Goal: Information Seeking & Learning: Learn about a topic

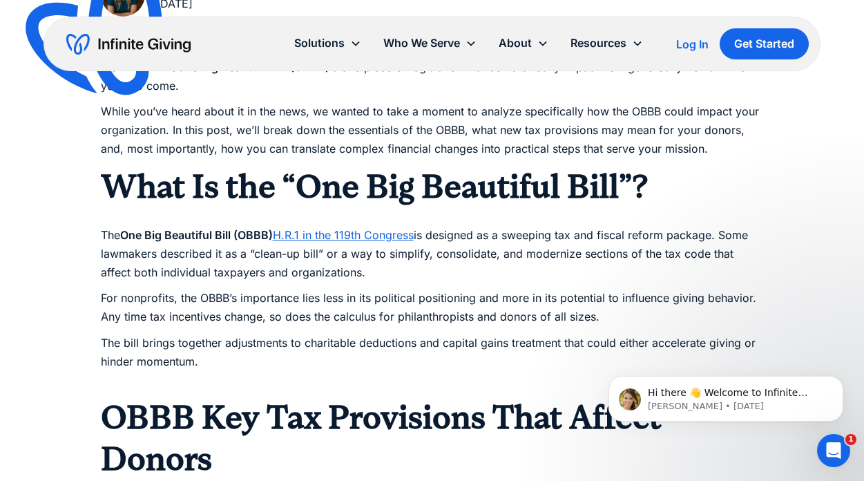
scroll to position [809, 0]
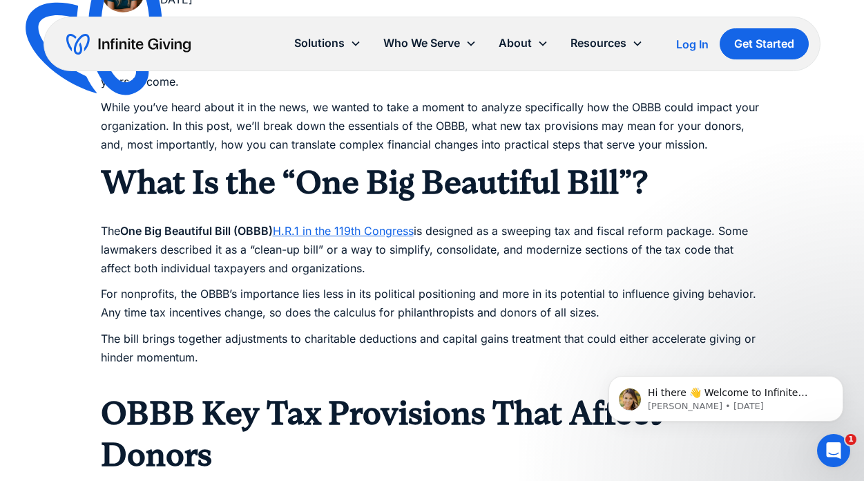
click at [184, 340] on p "The bill brings together adjustments to charitable deductions and capital gains…" at bounding box center [432, 357] width 663 height 57
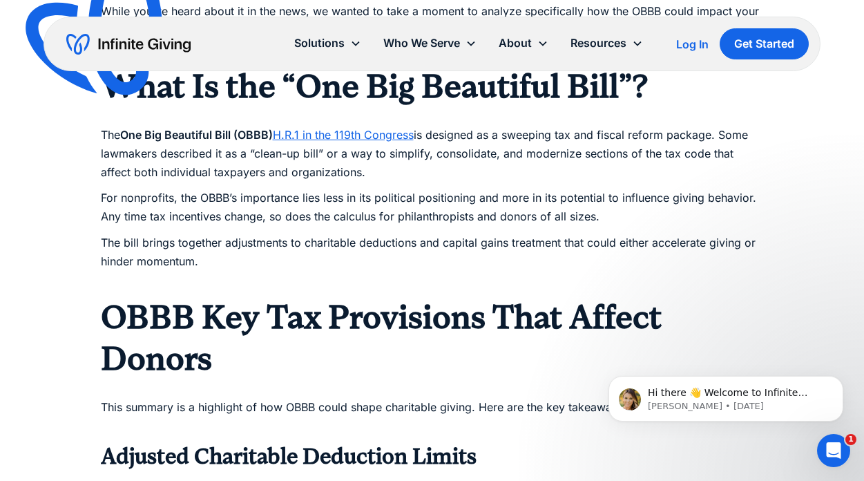
scroll to position [905, 0]
click at [131, 233] on p "The bill brings together adjustments to charitable deductions and capital gains…" at bounding box center [432, 261] width 663 height 57
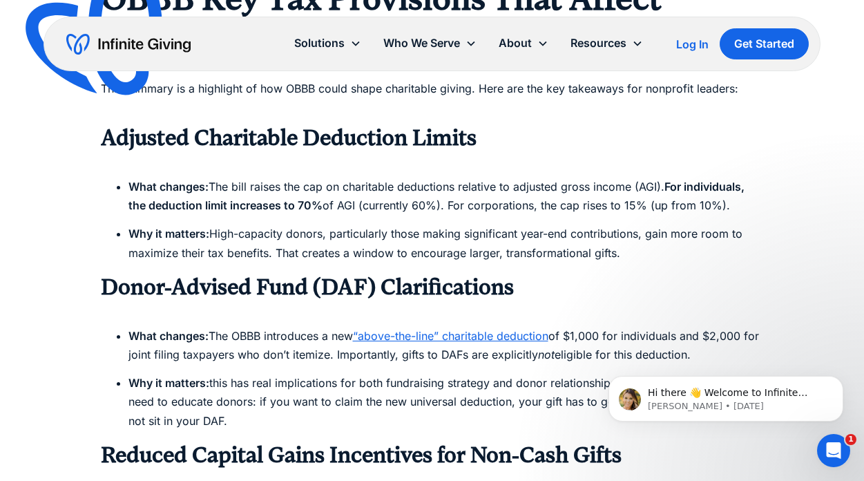
scroll to position [1224, 0]
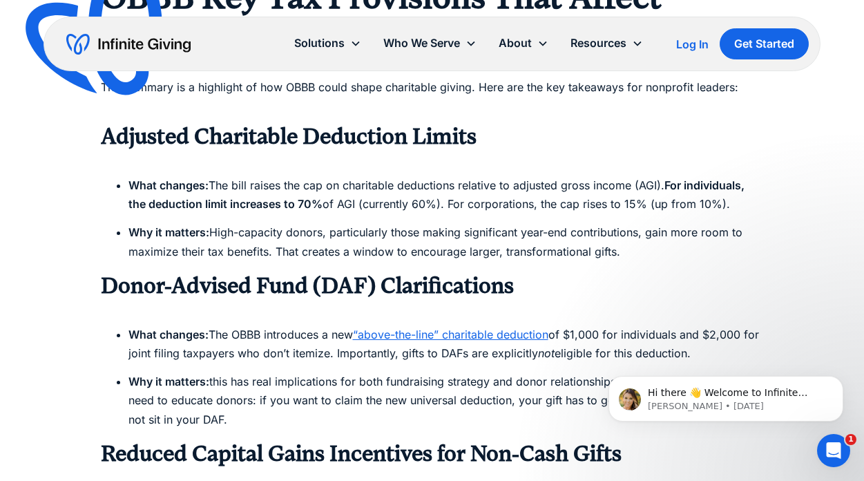
click at [101, 235] on ul "What changes: The bill raises the cap on charitable deductions relative to adju…" at bounding box center [432, 218] width 663 height 85
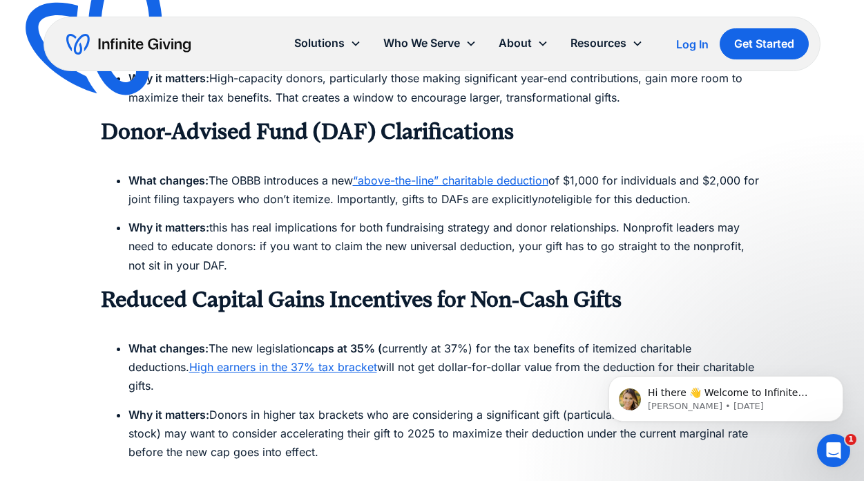
scroll to position [1383, 0]
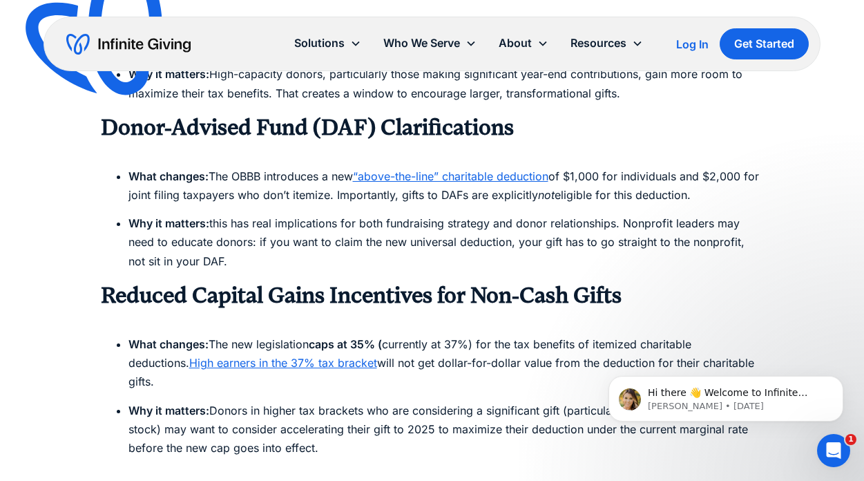
click at [111, 236] on ul "What changes: The OBBB introduces a new “above-the-line” charitable deduction o…" at bounding box center [432, 219] width 663 height 104
click at [92, 228] on div "Finance The One Big Beautiful Bill (OBBB)’s Nonprofit Financial Impact The OBBB…" at bounding box center [432, 366] width 864 height 3498
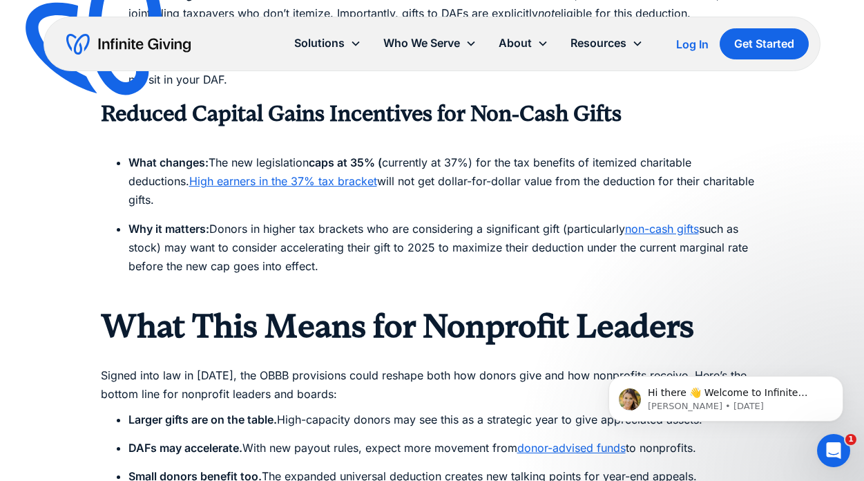
scroll to position [1553, 0]
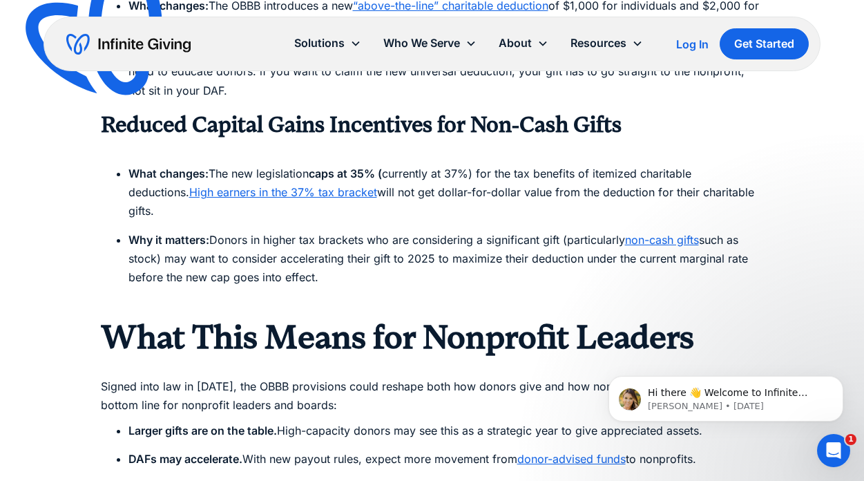
click at [357, 251] on li "Why it matters: Donors in higher tax brackets who are considering a significant…" at bounding box center [445, 268] width 635 height 75
click at [355, 261] on li "Why it matters: Donors in higher tax brackets who are considering a significant…" at bounding box center [445, 268] width 635 height 75
click at [346, 260] on li "Why it matters: Donors in higher tax brackets who are considering a significant…" at bounding box center [445, 268] width 635 height 75
click at [345, 253] on li "Why it matters: Donors in higher tax brackets who are considering a significant…" at bounding box center [445, 268] width 635 height 75
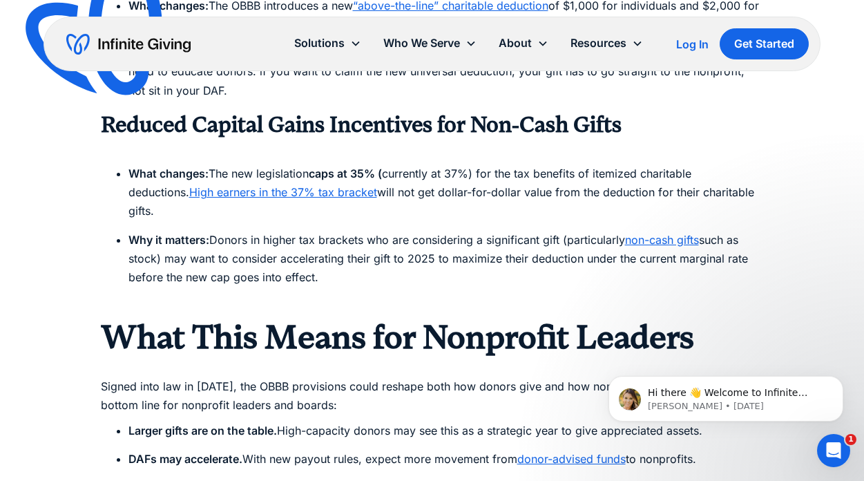
click at [336, 265] on li "Why it matters: Donors in higher tax brackets who are considering a significant…" at bounding box center [445, 268] width 635 height 75
click at [336, 262] on li "Why it matters: Donors in higher tax brackets who are considering a significant…" at bounding box center [445, 268] width 635 height 75
click at [323, 259] on li "Why it matters: Donors in higher tax brackets who are considering a significant…" at bounding box center [445, 268] width 635 height 75
click at [334, 257] on li "Why it matters: Donors in higher tax brackets who are considering a significant…" at bounding box center [445, 268] width 635 height 75
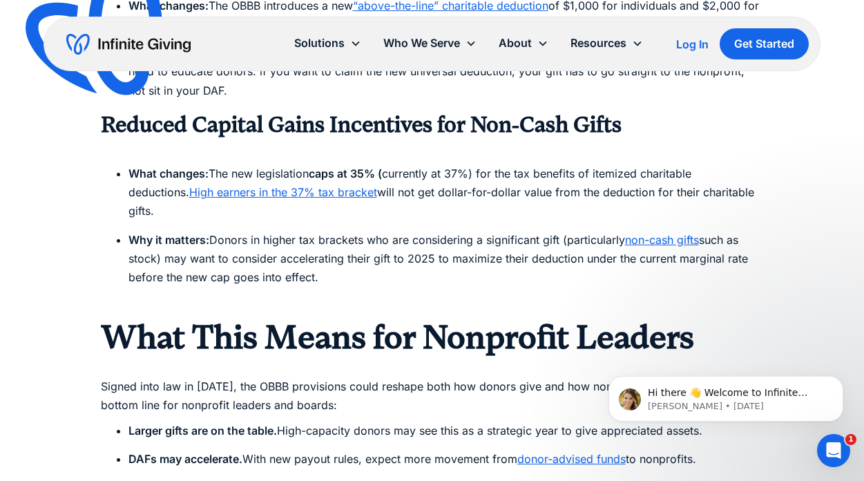
click at [334, 257] on li "Why it matters: Donors in higher tax brackets who are considering a significant…" at bounding box center [445, 268] width 635 height 75
click at [324, 260] on li "Why it matters: Donors in higher tax brackets who are considering a significant…" at bounding box center [445, 268] width 635 height 75
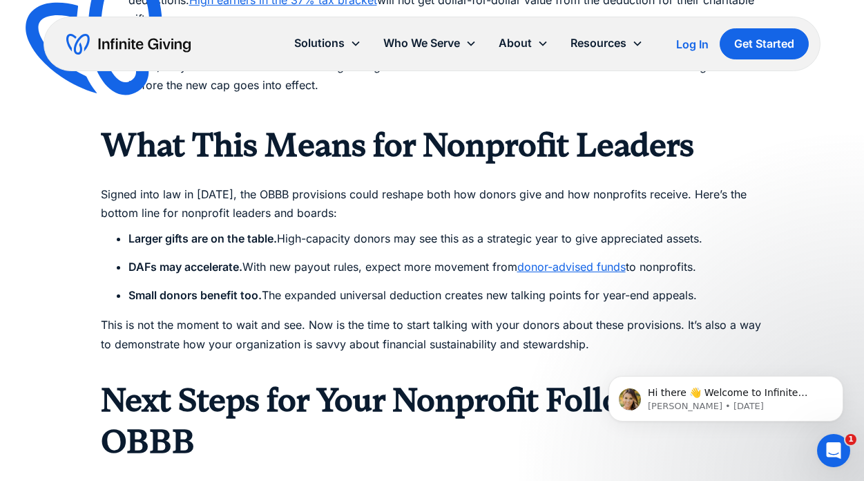
scroll to position [1750, 0]
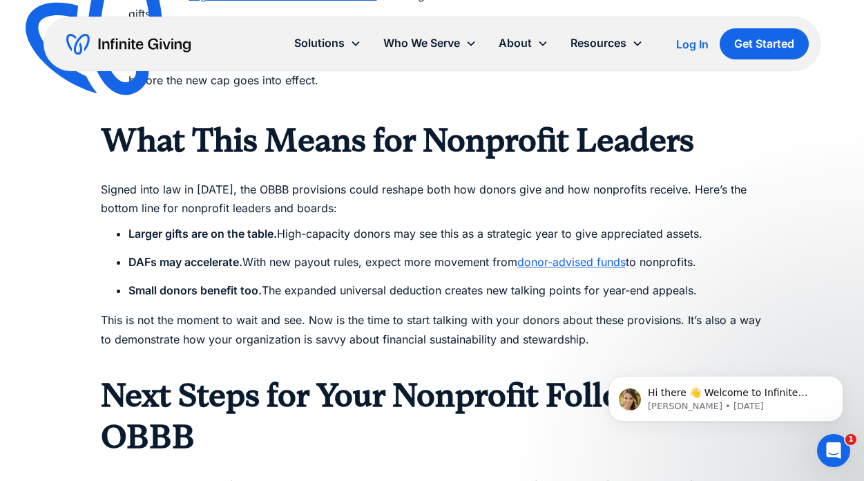
click at [607, 317] on p "This is not the moment to wait and see. Now is the time to start talking with y…" at bounding box center [432, 339] width 663 height 57
click at [601, 331] on p "This is not the moment to wait and see. Now is the time to start talking with y…" at bounding box center [432, 339] width 663 height 57
click at [597, 323] on p "This is not the moment to wait and see. Now is the time to start talking with y…" at bounding box center [432, 339] width 663 height 57
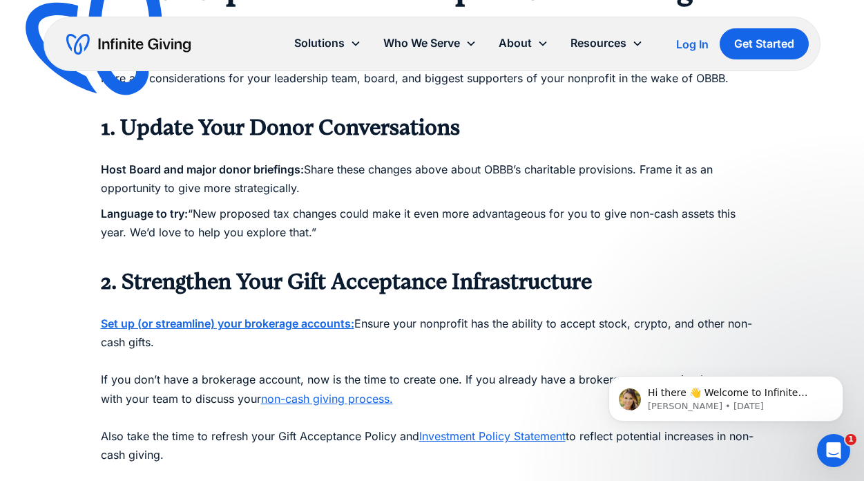
scroll to position [2158, 0]
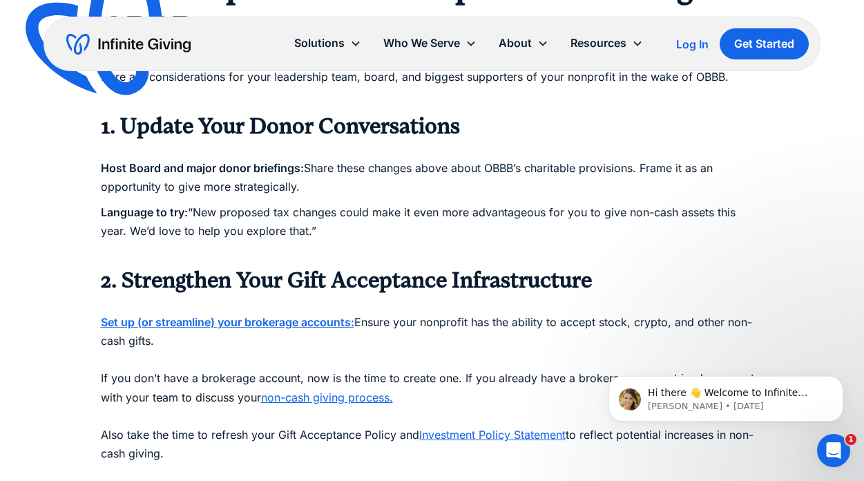
click at [179, 163] on p "Host Board and major donor briefings: Share these changes above about OBBB’s ch…" at bounding box center [432, 168] width 663 height 57
click at [162, 203] on p "Language to try: “New proposed tax changes could make it even more advantageous…" at bounding box center [432, 231] width 663 height 57
click at [327, 207] on p "Language to try: “New proposed tax changes could make it even more advantageous…" at bounding box center [432, 231] width 663 height 57
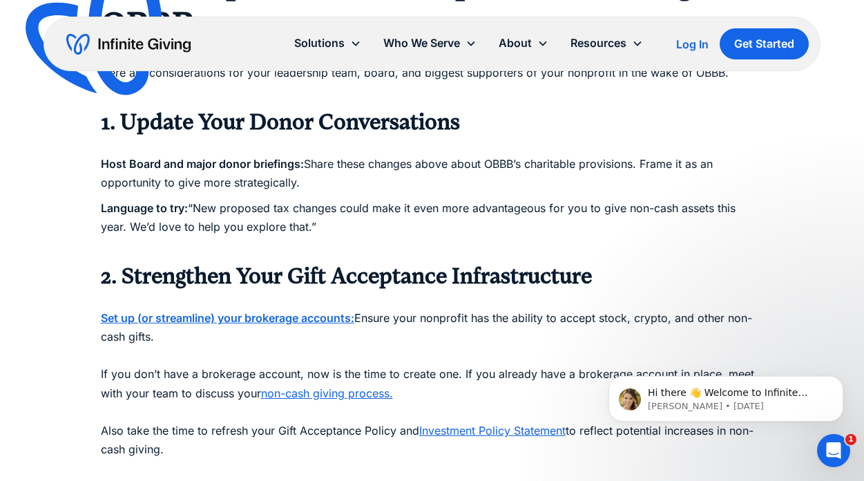
scroll to position [2164, 0]
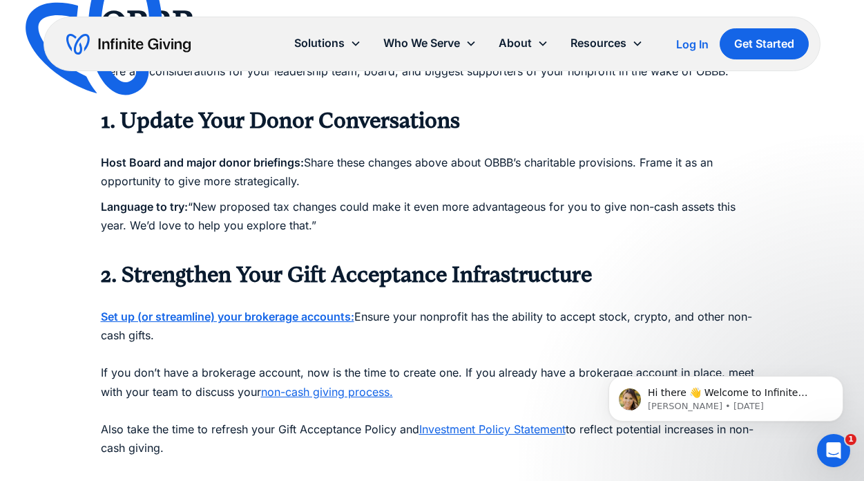
drag, startPoint x: 325, startPoint y: 207, endPoint x: 201, endPoint y: 191, distance: 124.7
click at [201, 198] on p "Language to try: “New proposed tax changes could make it even more advantageous…" at bounding box center [432, 226] width 663 height 57
click at [214, 215] on p "Language to try: “New proposed tax changes could make it even more advantageous…" at bounding box center [432, 226] width 663 height 57
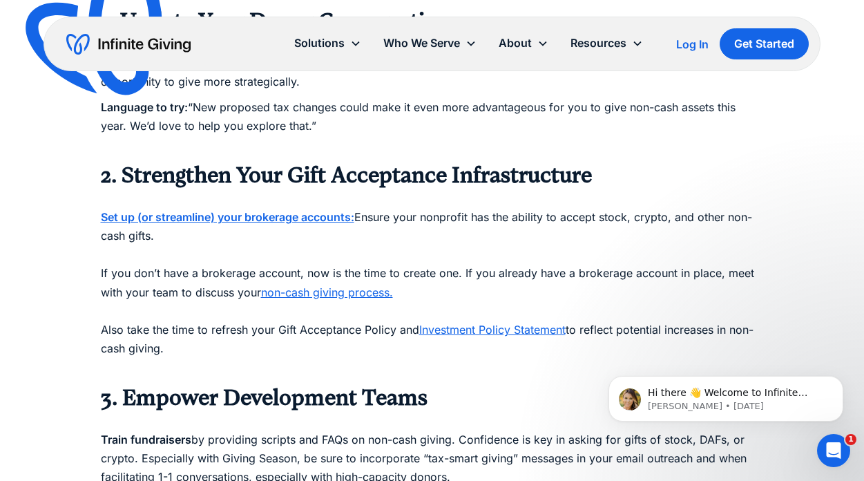
scroll to position [2266, 0]
